Goal: Information Seeking & Learning: Learn about a topic

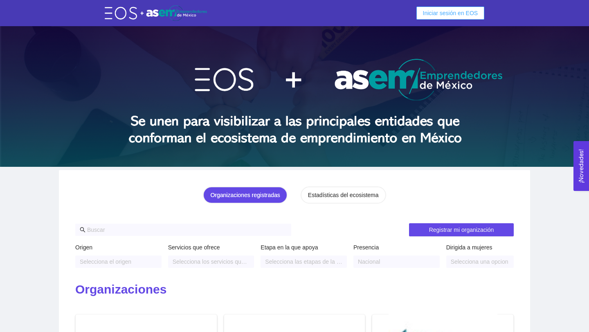
click at [438, 13] on span "Iniciar sesión en EOS" at bounding box center [450, 13] width 55 height 9
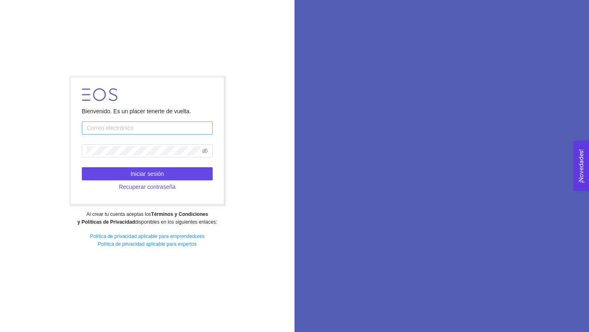
type input "[EMAIL_ADDRESS][DOMAIN_NAME]"
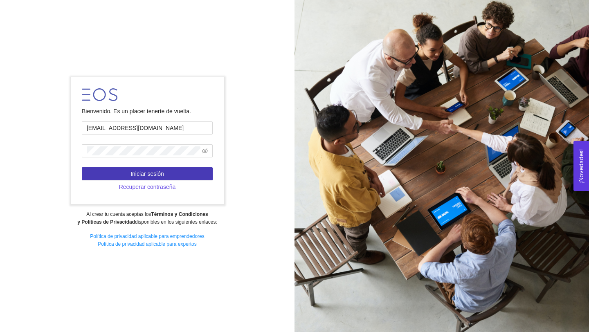
click at [175, 175] on button "Iniciar sesión" at bounding box center [147, 173] width 131 height 13
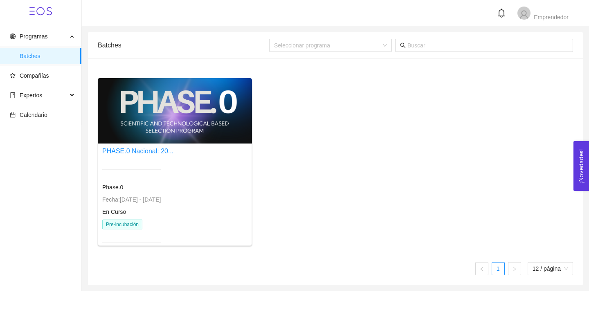
click at [194, 119] on div at bounding box center [175, 110] width 154 height 65
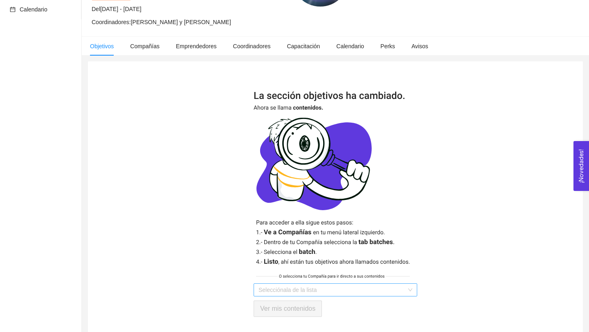
scroll to position [104, 0]
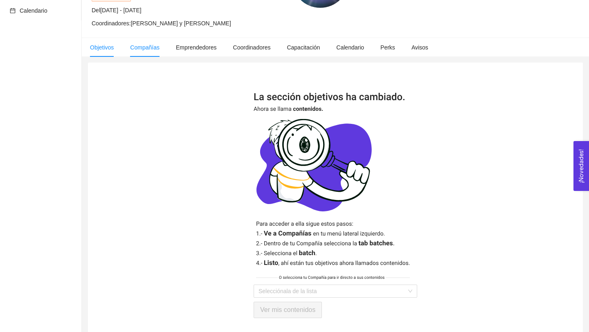
click at [140, 50] on li "Compañías" at bounding box center [145, 47] width 46 height 19
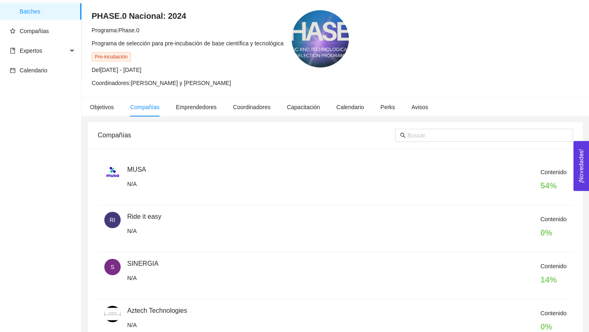
scroll to position [44, 0]
click at [200, 108] on span "Emprendedores" at bounding box center [196, 107] width 41 height 7
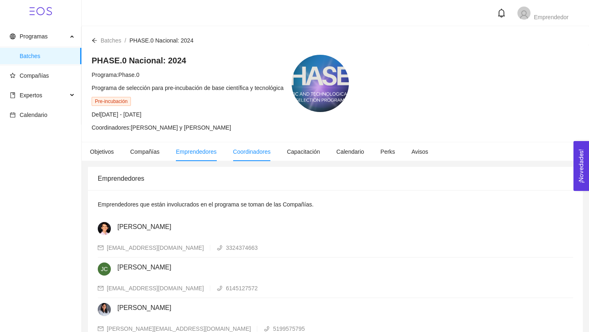
click at [253, 150] on span "Coordinadores" at bounding box center [252, 151] width 38 height 7
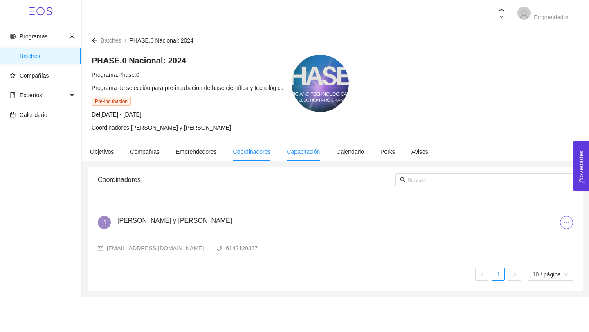
click at [305, 154] on span "Capacitación" at bounding box center [303, 151] width 33 height 7
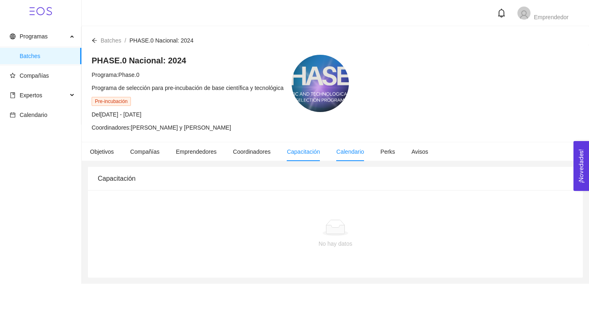
click at [362, 153] on span "Calendario" at bounding box center [350, 151] width 28 height 7
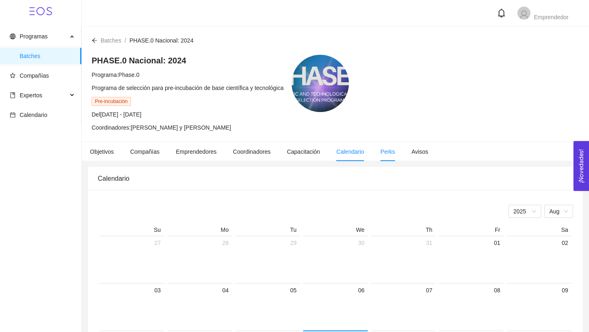
click at [395, 148] on span "Perks" at bounding box center [387, 151] width 15 height 7
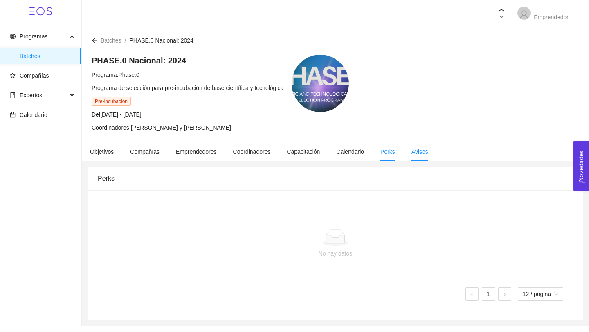
click at [419, 151] on span "Avisos" at bounding box center [419, 151] width 17 height 7
click at [103, 154] on span "Objetivos" at bounding box center [102, 151] width 24 height 7
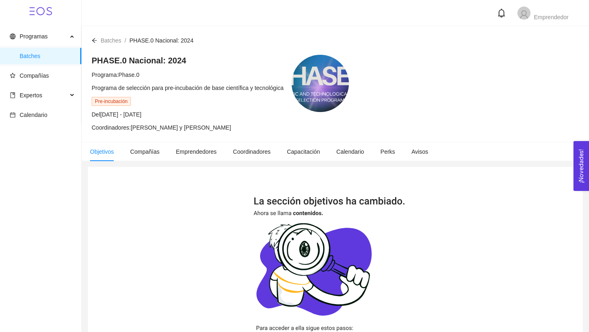
drag, startPoint x: 103, startPoint y: 114, endPoint x: 191, endPoint y: 116, distance: 87.9
click at [191, 116] on div "Del [DATE] - [DATE]" at bounding box center [188, 114] width 192 height 9
copy span "[DATE] - [DATE]"
click at [261, 120] on div "PHASE.0 Nacional: 2024 Programa: Phase.0 Programa de selección para pre-incubac…" at bounding box center [188, 93] width 192 height 77
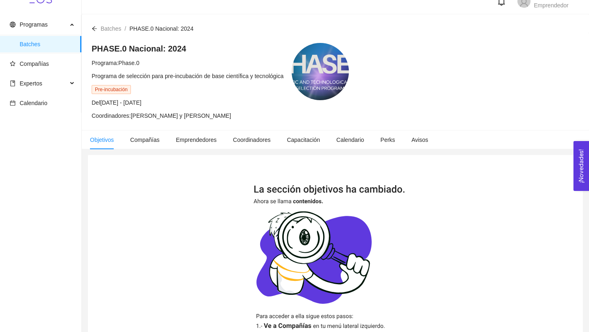
scroll to position [17, 0]
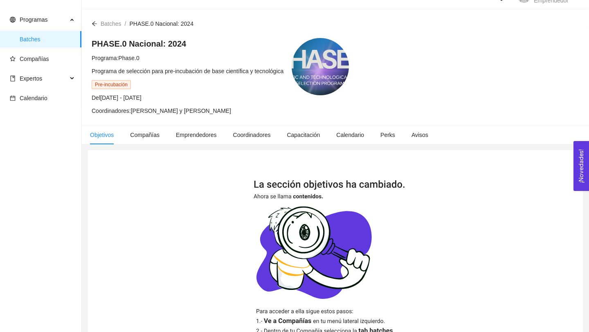
click at [94, 21] on icon "arrow-left" at bounding box center [95, 24] width 6 height 6
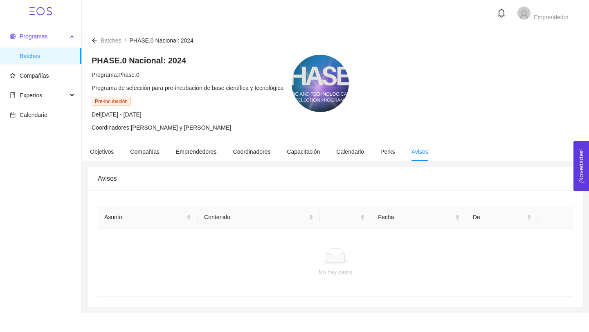
click at [33, 35] on span "Programas" at bounding box center [34, 36] width 28 height 7
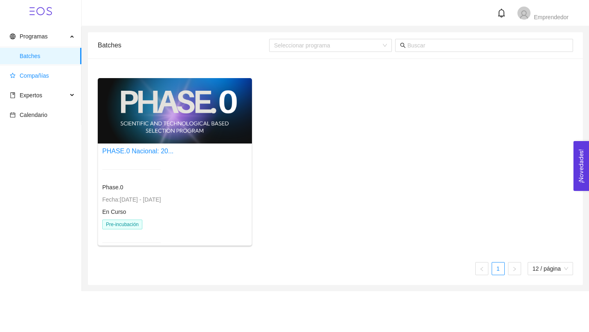
click at [35, 79] on span "Compañías" at bounding box center [34, 75] width 29 height 7
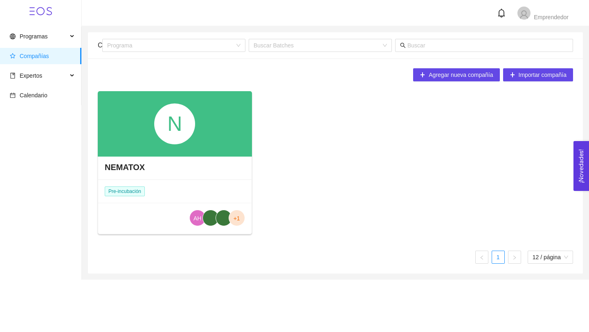
click at [183, 157] on div "NEMATOX" at bounding box center [174, 167] width 153 height 25
click at [122, 191] on span "Pre-incubación" at bounding box center [125, 191] width 40 height 10
click at [234, 216] on span "+1" at bounding box center [237, 218] width 7 height 16
click at [239, 221] on span "+1" at bounding box center [237, 218] width 7 height 16
click at [116, 165] on h4 "NEMATOX" at bounding box center [125, 167] width 40 height 11
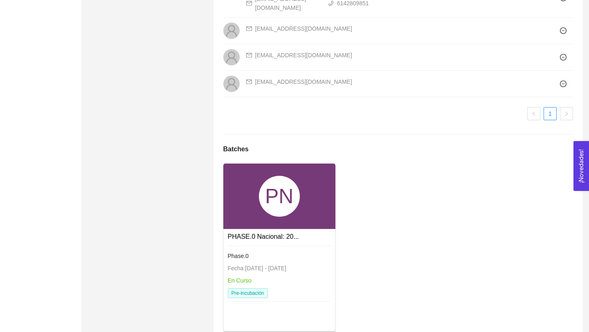
scroll to position [602, 0]
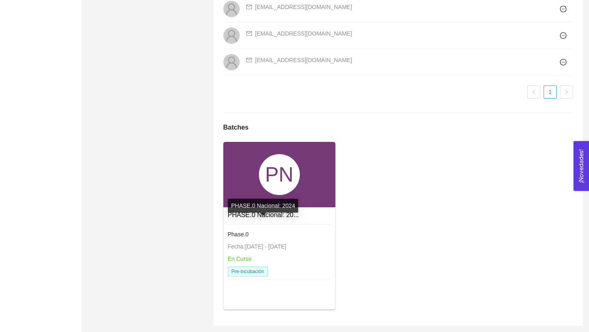
click at [281, 218] on link "PHASE.0 Nacional: 20..." at bounding box center [263, 214] width 71 height 7
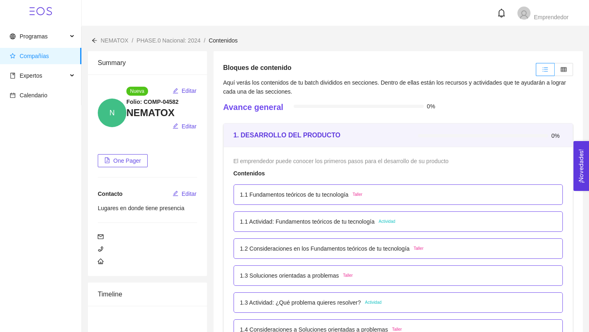
click at [393, 191] on div "1.1 Fundamentos teóricos de tu tecnología Taller" at bounding box center [398, 194] width 317 height 9
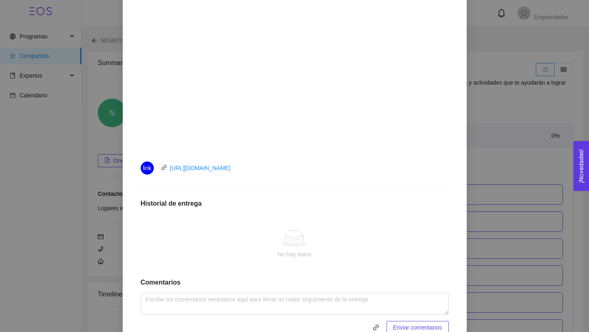
scroll to position [289, 0]
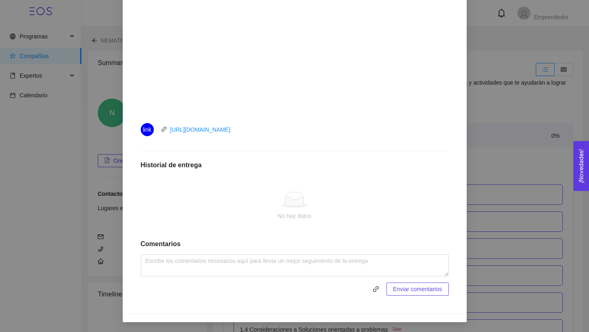
click at [510, 207] on div "1. DESARROLLO DEL PRODUCTO El emprendedor puede conocer los primeros pasos para…" at bounding box center [294, 166] width 589 height 332
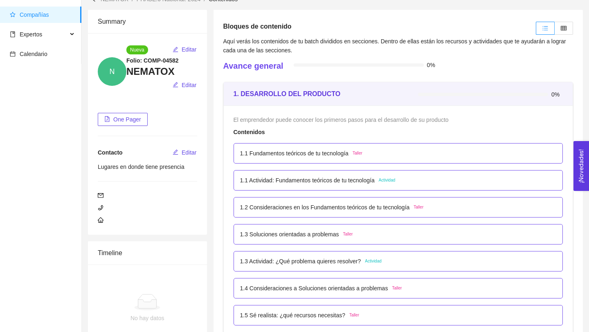
scroll to position [0, 0]
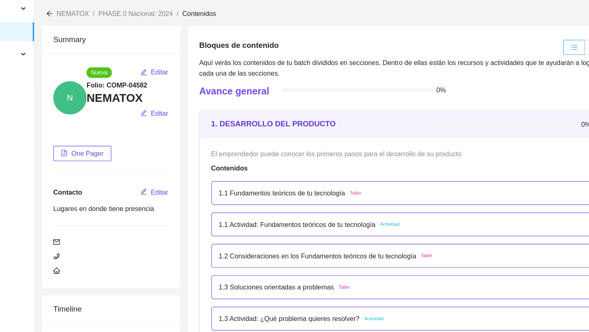
click at [326, 193] on p "1.1 Fundamentos teóricos de tu tecnología" at bounding box center [294, 194] width 108 height 9
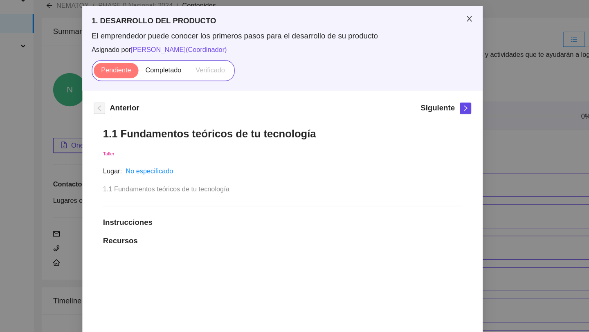
click at [454, 51] on icon "close" at bounding box center [455, 51] width 4 height 5
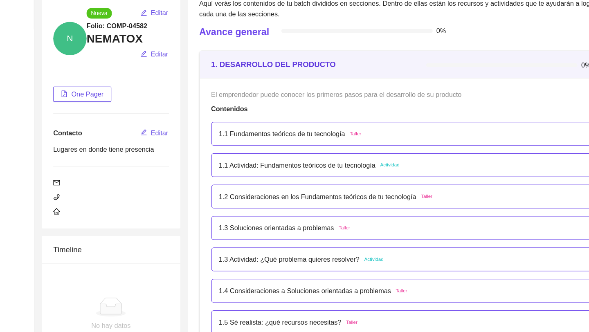
scroll to position [38, 0]
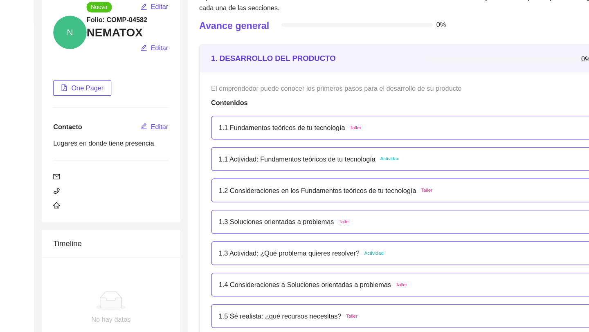
click at [364, 182] on p "1.1 Actividad: Fundamentos teóricos de tu tecnología" at bounding box center [307, 183] width 135 height 9
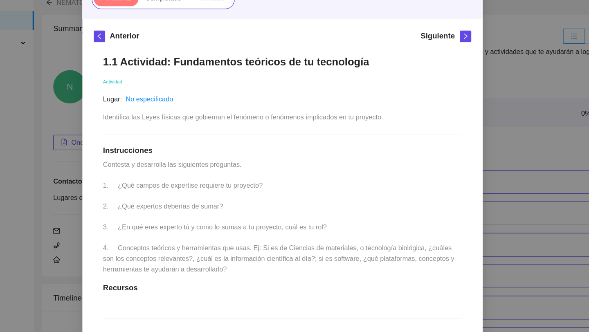
scroll to position [97, 0]
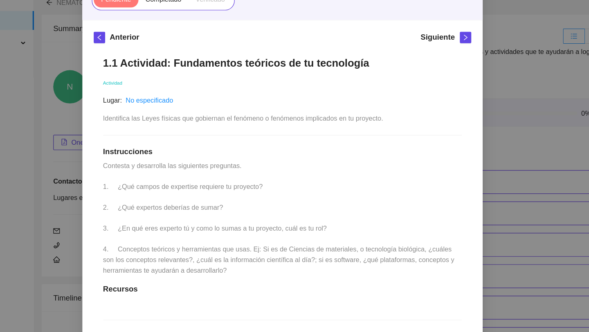
click at [520, 138] on div "1. DESARROLLO DEL PRODUCTO El emprendedor puede conocer los primeros pasos para…" at bounding box center [294, 166] width 589 height 332
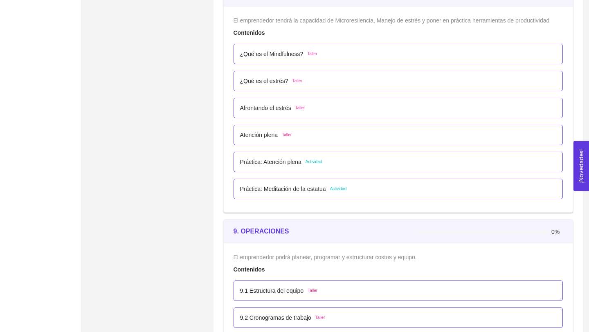
scroll to position [2528, 0]
click at [274, 84] on p "¿Qué es el estrés?" at bounding box center [264, 80] width 48 height 9
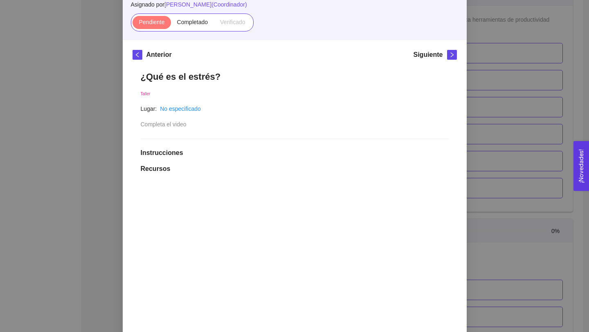
scroll to position [0, 0]
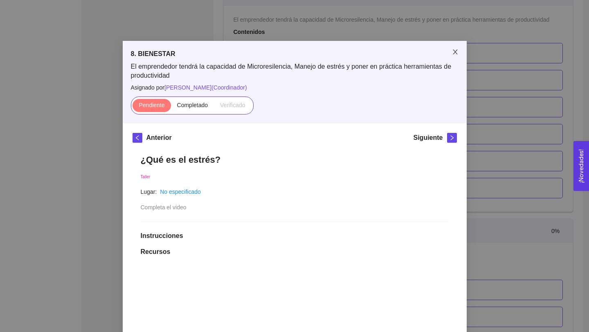
click at [456, 51] on icon "close" at bounding box center [455, 52] width 7 height 7
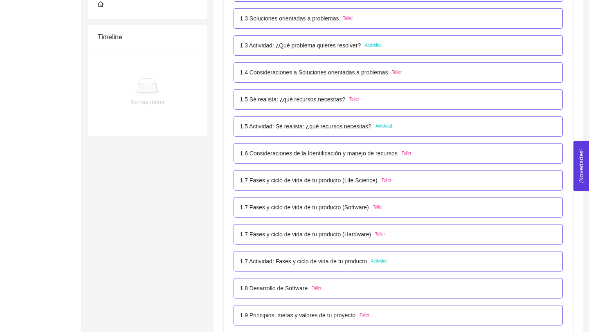
scroll to position [263, 0]
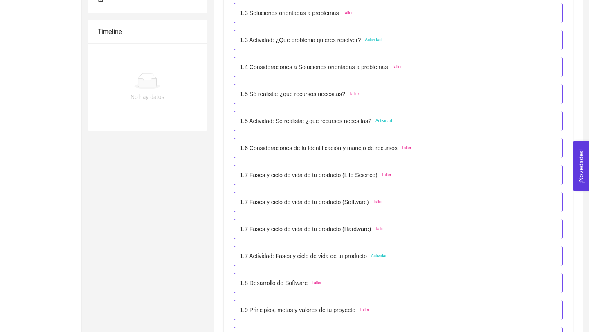
click at [271, 13] on p "1.3 Soluciones orientadas a problemas" at bounding box center [289, 13] width 99 height 9
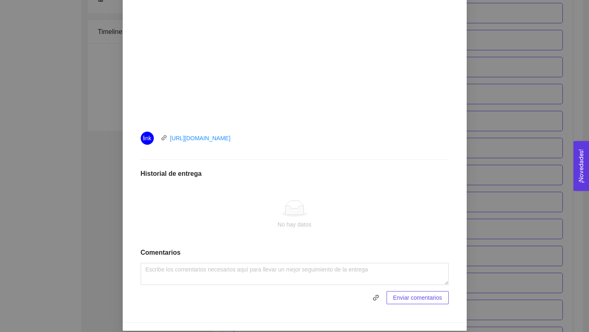
scroll to position [289, 0]
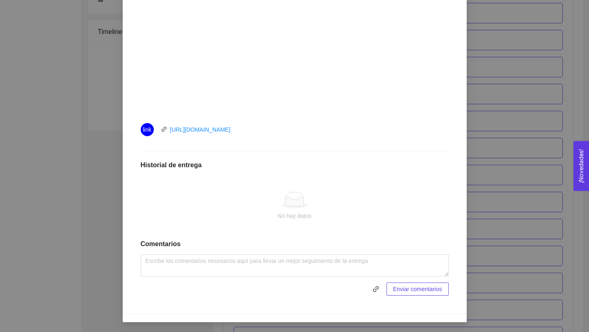
click at [299, 204] on icon at bounding box center [294, 202] width 18 height 9
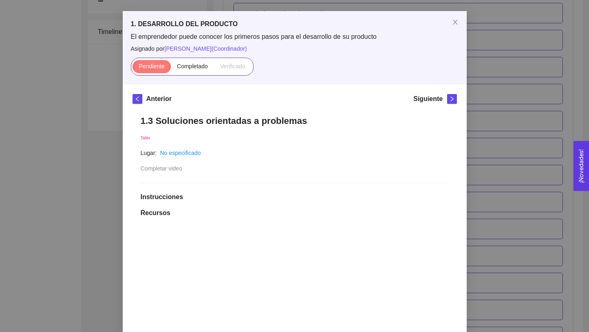
scroll to position [0, 0]
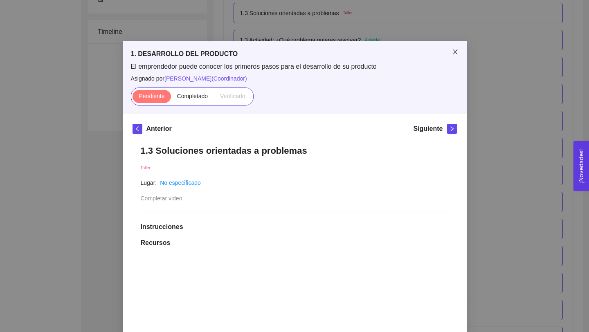
click at [456, 50] on icon "close" at bounding box center [455, 52] width 7 height 7
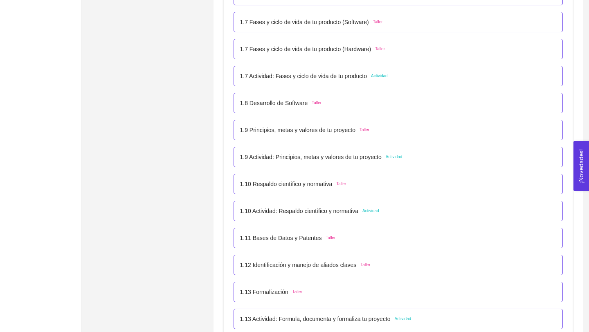
scroll to position [446, 0]
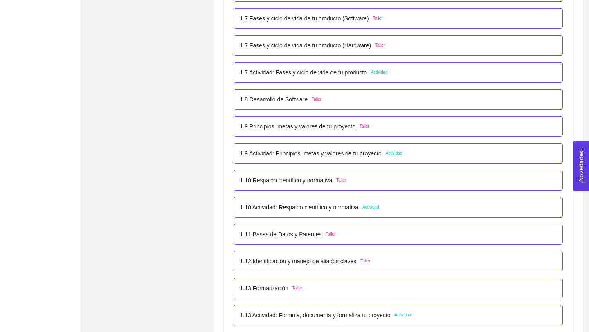
click at [364, 153] on p "1.9 Actividad: Principios, metas y valores de tu proyecto" at bounding box center [311, 153] width 142 height 9
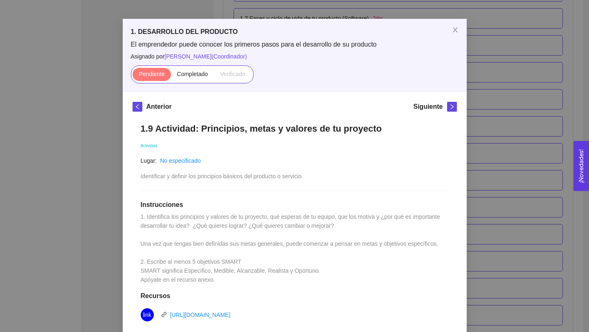
scroll to position [14, 0]
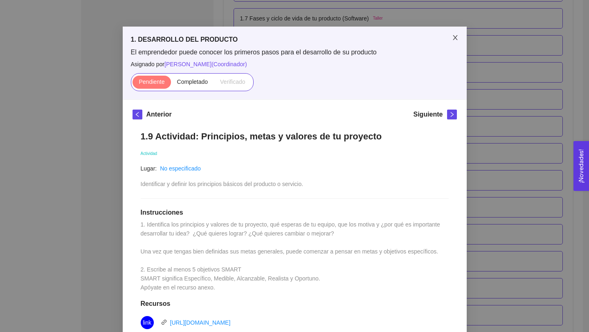
click at [456, 39] on icon "close" at bounding box center [455, 37] width 4 height 5
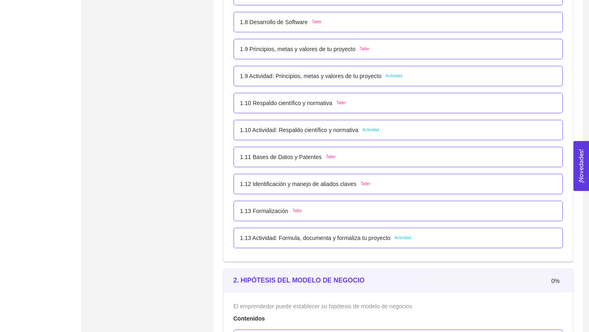
scroll to position [525, 0]
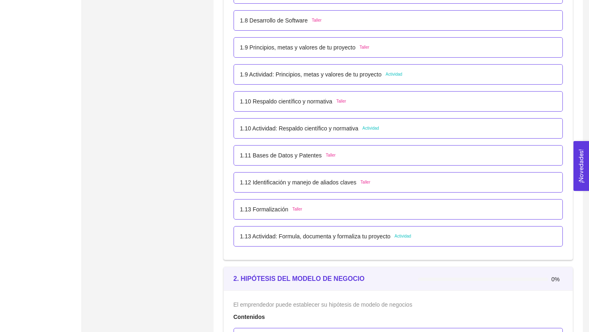
click at [352, 133] on div "1.10 Actividad: Respaldo científico y normativa Actividad" at bounding box center [399, 128] width 330 height 20
click at [382, 122] on div "1.10 Actividad: Respaldo científico y normativa Actividad" at bounding box center [399, 128] width 330 height 20
click at [365, 130] on div "1.10 Actividad: Respaldo científico y normativa Actividad" at bounding box center [309, 128] width 139 height 9
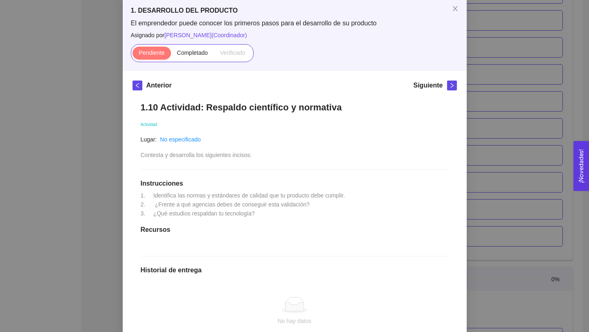
scroll to position [0, 0]
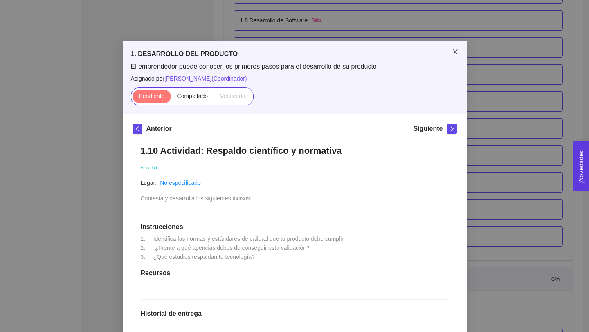
click at [456, 52] on icon "close" at bounding box center [455, 51] width 4 height 5
